Goal: Information Seeking & Learning: Learn about a topic

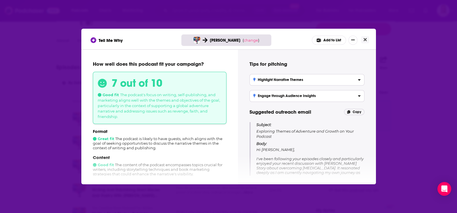
scroll to position [72, 0]
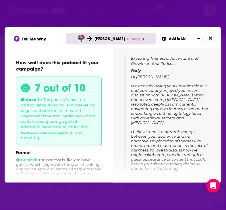
click at [210, 38] on icon "Close" at bounding box center [210, 38] width 3 height 3
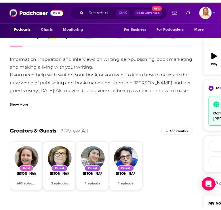
scroll to position [72, 0]
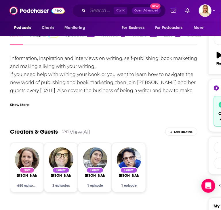
click at [105, 11] on input "Search podcasts, credits, & more..." at bounding box center [101, 10] width 26 height 9
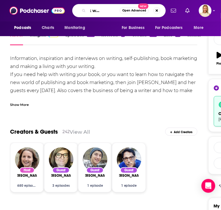
type input "real talk with [PERSON_NAME]"
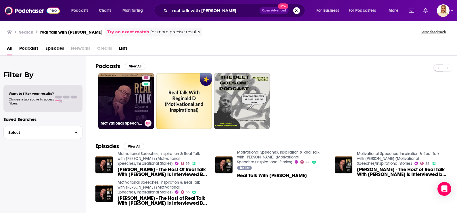
click at [121, 109] on link "55 Motivational Speeches, Inspiration & Real Talk with [PERSON_NAME] (Motivatio…" at bounding box center [126, 101] width 56 height 56
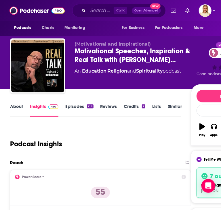
click at [19, 105] on link "About" at bounding box center [16, 110] width 13 height 13
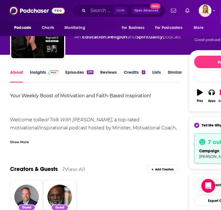
scroll to position [36, 0]
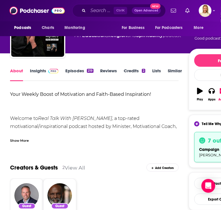
click at [23, 141] on div "Show More" at bounding box center [19, 140] width 19 height 5
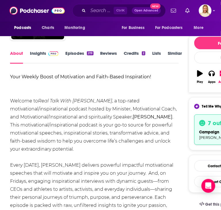
scroll to position [0, 0]
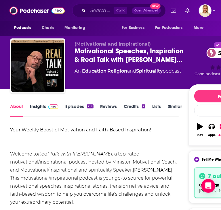
click at [71, 104] on link "Episodes 219" at bounding box center [79, 110] width 28 height 13
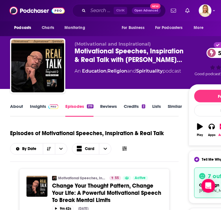
click at [18, 107] on link "About" at bounding box center [16, 110] width 13 height 13
